Goal: Task Accomplishment & Management: Complete application form

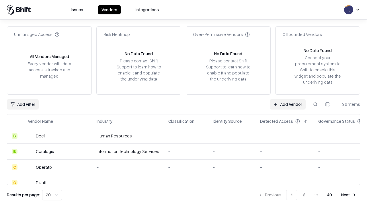
click at [288, 104] on link "Add Vendor" at bounding box center [288, 104] width 36 height 10
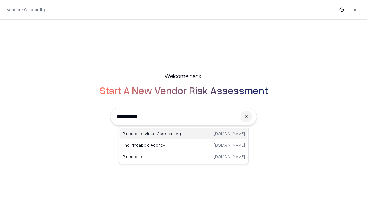
click at [184, 133] on div "Pineapple | Virtual Assistant Agency [DOMAIN_NAME]" at bounding box center [184, 133] width 127 height 11
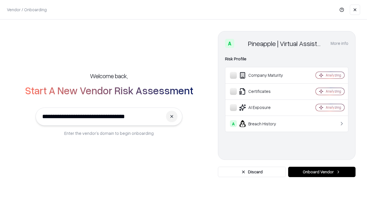
type input "**********"
click at [322, 172] on button "Onboard Vendor" at bounding box center [321, 171] width 67 height 10
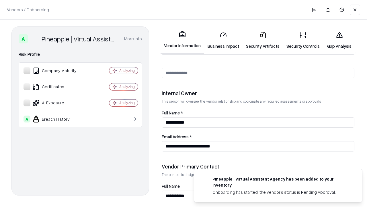
scroll to position [297, 0]
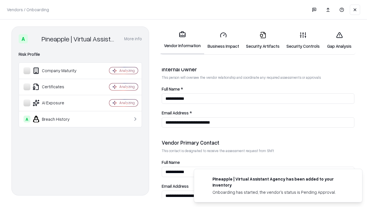
click at [224, 40] on link "Business Impact" at bounding box center [223, 40] width 38 height 27
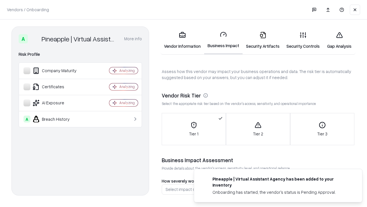
click at [263, 40] on link "Security Artifacts" at bounding box center [263, 40] width 40 height 27
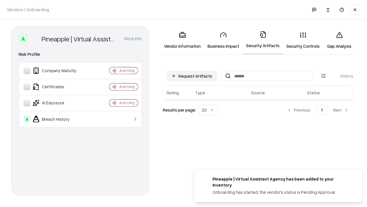
click at [192, 76] on button "Request Artifacts" at bounding box center [192, 76] width 50 height 10
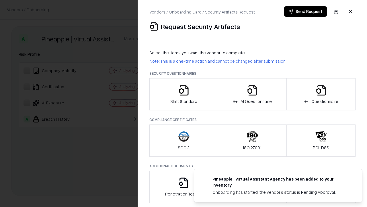
click at [184, 94] on icon "button" at bounding box center [183, 89] width 11 height 11
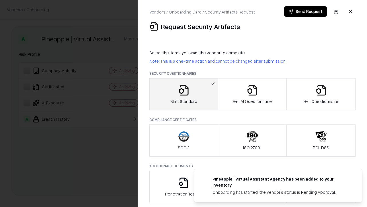
click at [306, 11] on button "Send Request" at bounding box center [305, 11] width 43 height 10
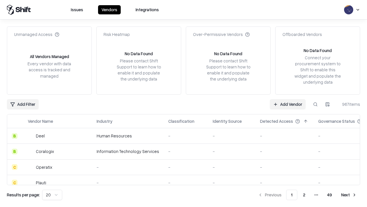
click at [316, 104] on button at bounding box center [316, 104] width 10 height 10
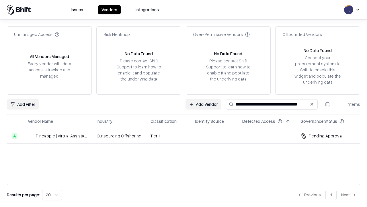
type input "**********"
click at [187, 135] on td "Tier 1" at bounding box center [168, 135] width 44 height 15
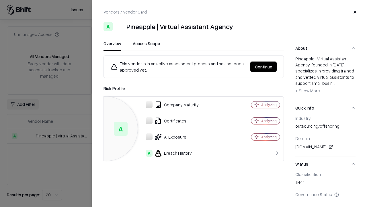
click at [264, 67] on button "Continue" at bounding box center [264, 66] width 26 height 10
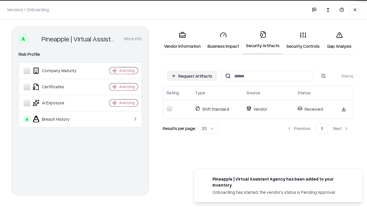
click at [303, 40] on link "Security Controls" at bounding box center [303, 40] width 40 height 27
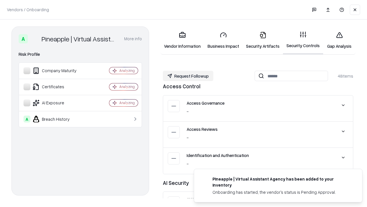
click at [188, 76] on button "Request Followup" at bounding box center [188, 76] width 51 height 10
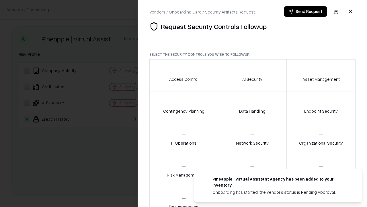
click at [184, 75] on div "Access Control" at bounding box center [183, 75] width 29 height 14
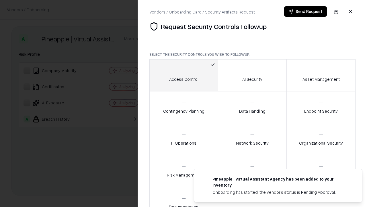
click at [306, 11] on button "Send Request" at bounding box center [305, 11] width 43 height 10
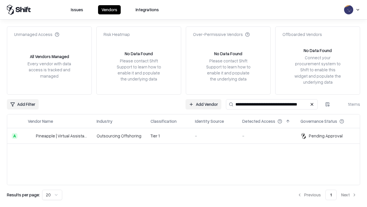
type input "**********"
click at [187, 135] on td "Tier 1" at bounding box center [168, 135] width 44 height 15
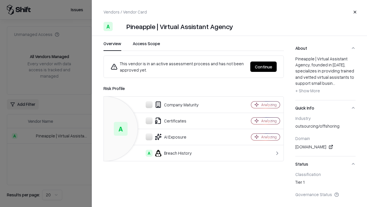
click at [264, 67] on button "Continue" at bounding box center [264, 66] width 26 height 10
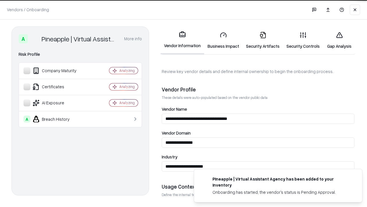
click at [340, 40] on link "Gap Analysis" at bounding box center [339, 40] width 32 height 27
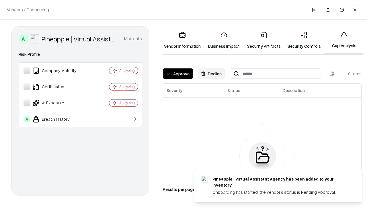
click at [178, 73] on button "Approve" at bounding box center [178, 73] width 30 height 10
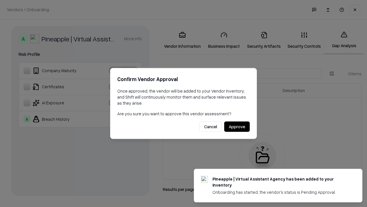
click at [237, 126] on button "Approve" at bounding box center [237, 126] width 26 height 10
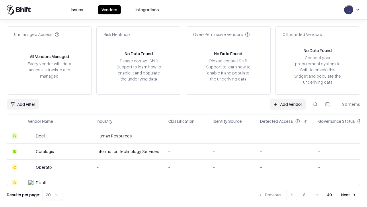
type input "**********"
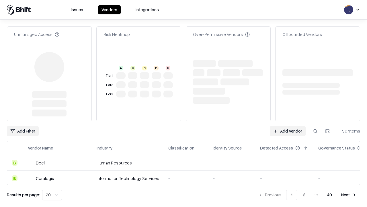
click at [288, 126] on link "Add Vendor" at bounding box center [288, 131] width 36 height 10
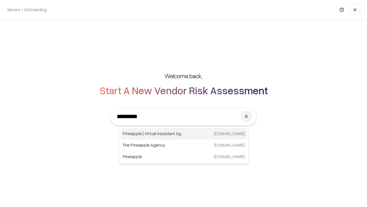
click at [184, 133] on div "Pineapple | Virtual Assistant Agency [DOMAIN_NAME]" at bounding box center [184, 133] width 127 height 11
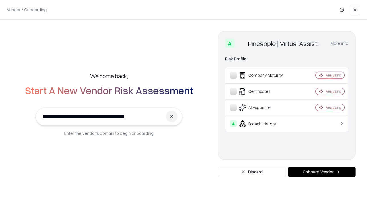
type input "**********"
click at [322, 172] on button "Onboard Vendor" at bounding box center [321, 171] width 67 height 10
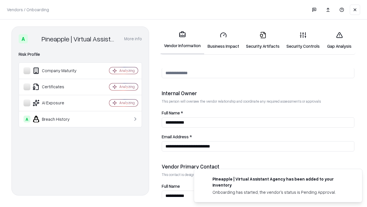
scroll to position [297, 0]
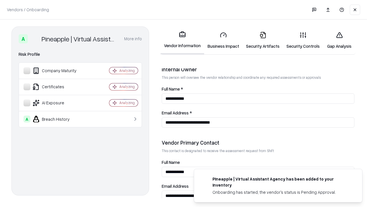
click at [340, 40] on link "Gap Analysis" at bounding box center [339, 40] width 32 height 27
